Goal: Task Accomplishment & Management: Manage account settings

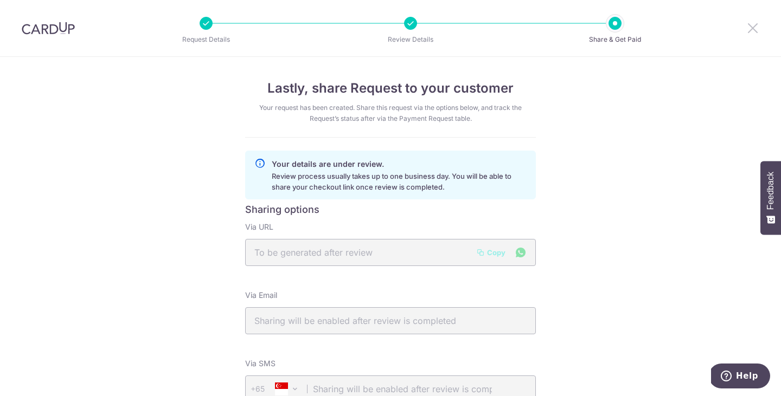
click at [750, 27] on icon at bounding box center [752, 28] width 13 height 14
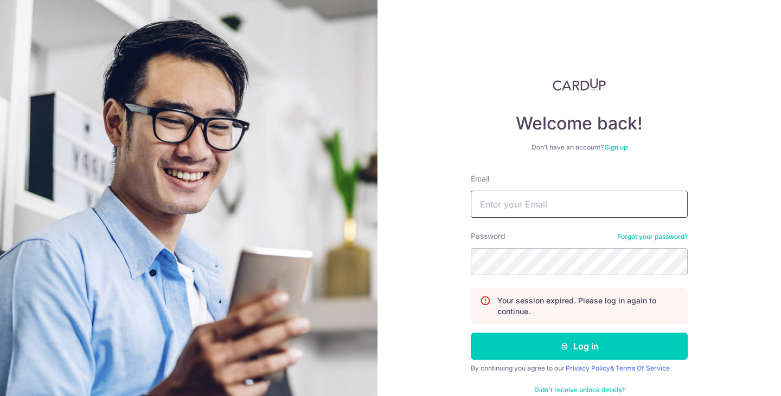
click at [532, 201] on input "Email" at bounding box center [579, 204] width 217 height 27
type input "[EMAIL_ADDRESS][DOMAIN_NAME]"
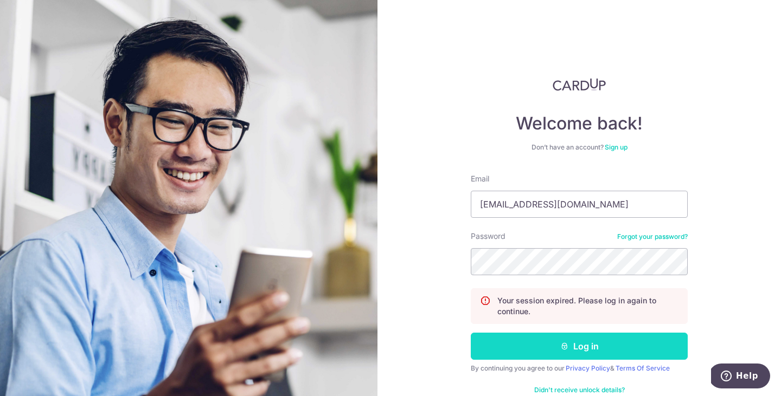
click at [585, 351] on button "Log in" at bounding box center [579, 346] width 217 height 27
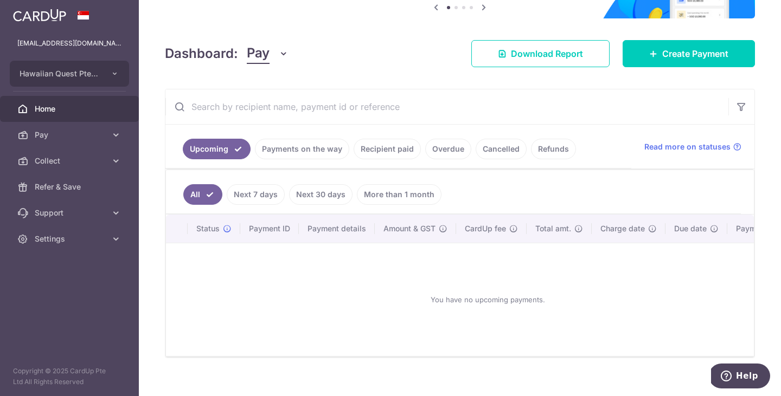
scroll to position [133, 0]
